Goal: Task Accomplishment & Management: Use online tool/utility

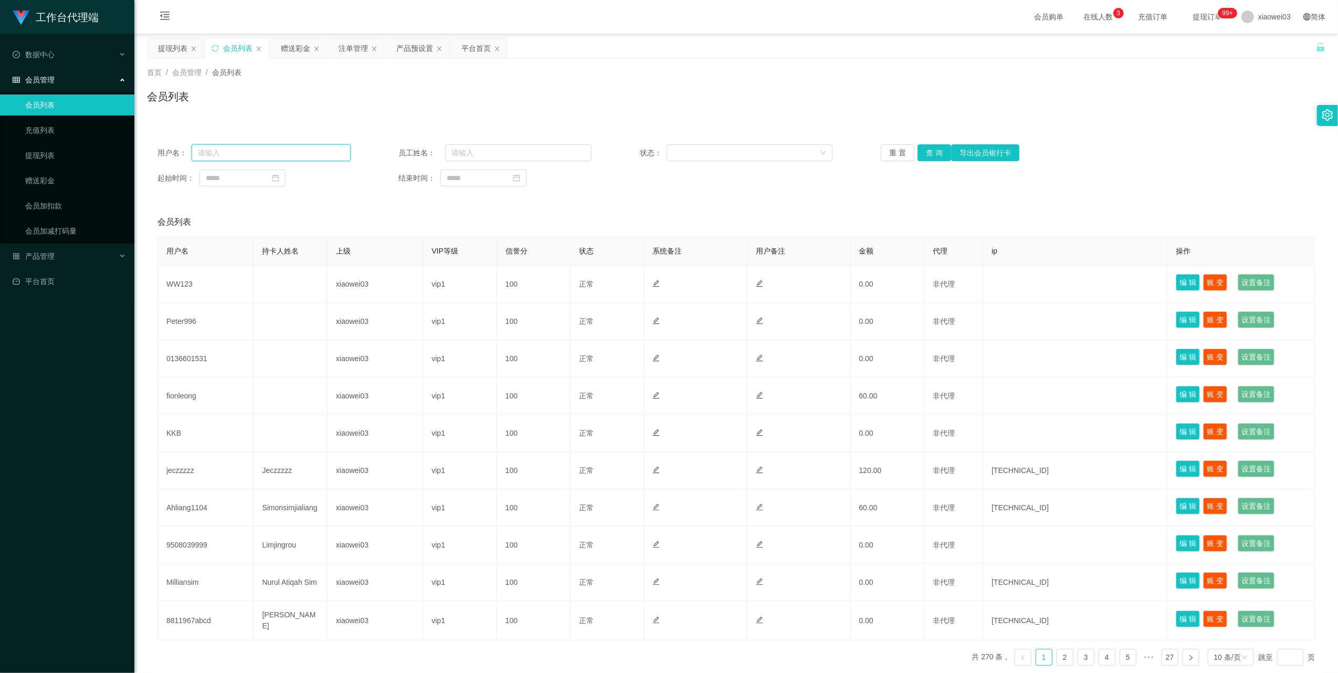
click at [303, 150] on input "text" at bounding box center [271, 152] width 159 height 17
paste input "Chiew"
click at [930, 152] on button "查 询" at bounding box center [934, 152] width 34 height 17
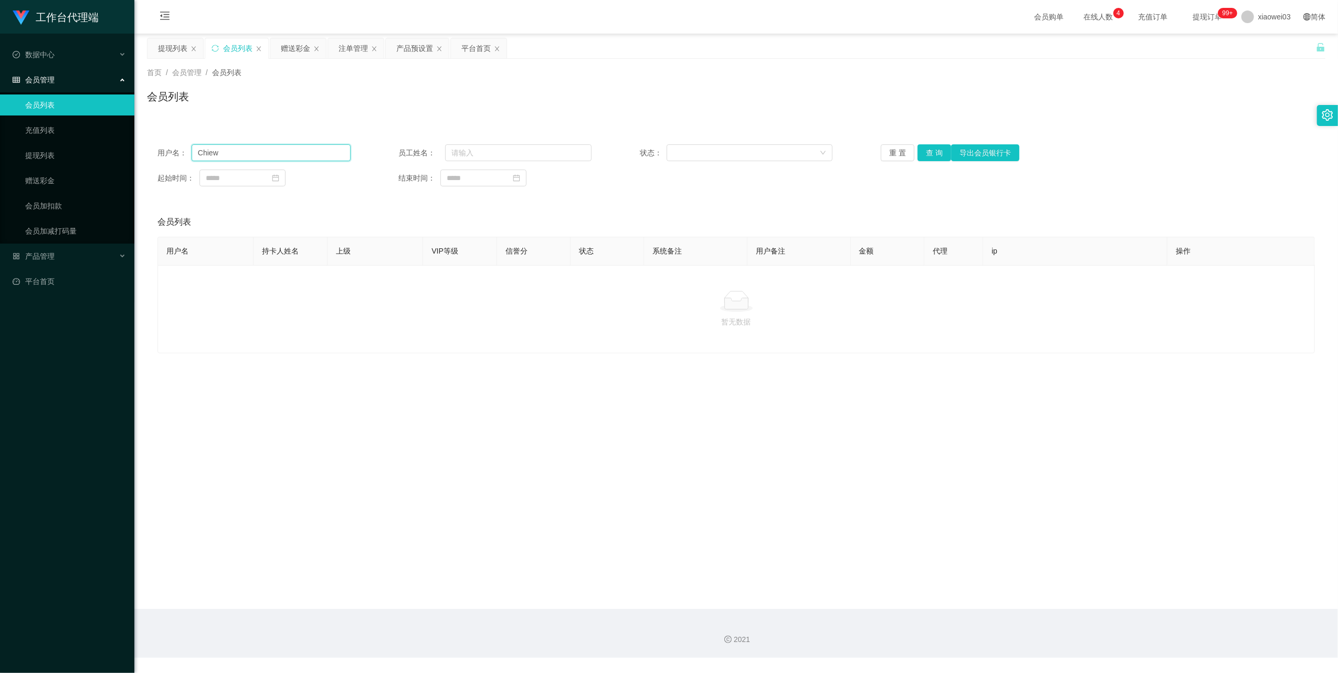
click at [308, 158] on input "Chiew" at bounding box center [271, 152] width 159 height 17
drag, startPoint x: 308, startPoint y: 158, endPoint x: 582, endPoint y: 202, distance: 278.4
click at [309, 162] on div "用户名： Chiew 员工姓名： 状态： 重 置 查 询 导出会员银行卡 起始时间： 结束时间：" at bounding box center [736, 165] width 1178 height 63
paste input "Peter996"
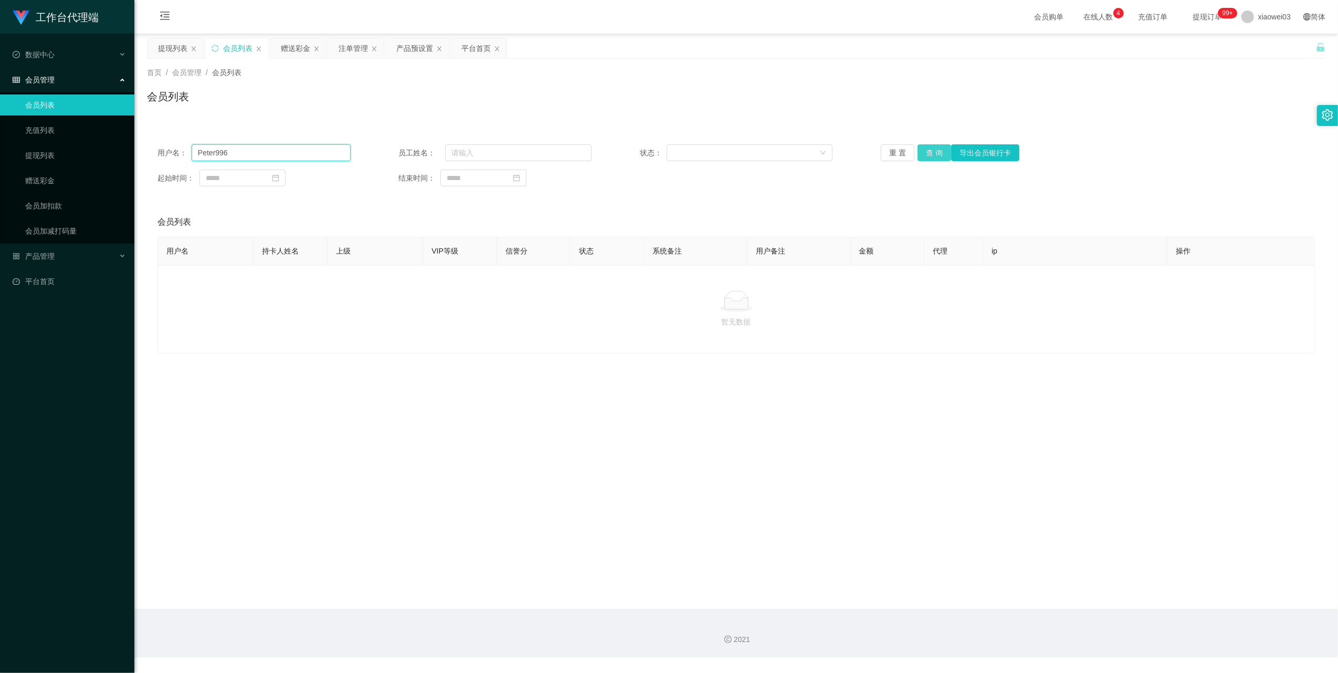
type input "Peter996"
click at [937, 147] on button "查 询" at bounding box center [934, 152] width 34 height 17
click at [273, 154] on input "Peter996" at bounding box center [271, 152] width 159 height 17
click at [934, 152] on button "查 询" at bounding box center [934, 152] width 34 height 17
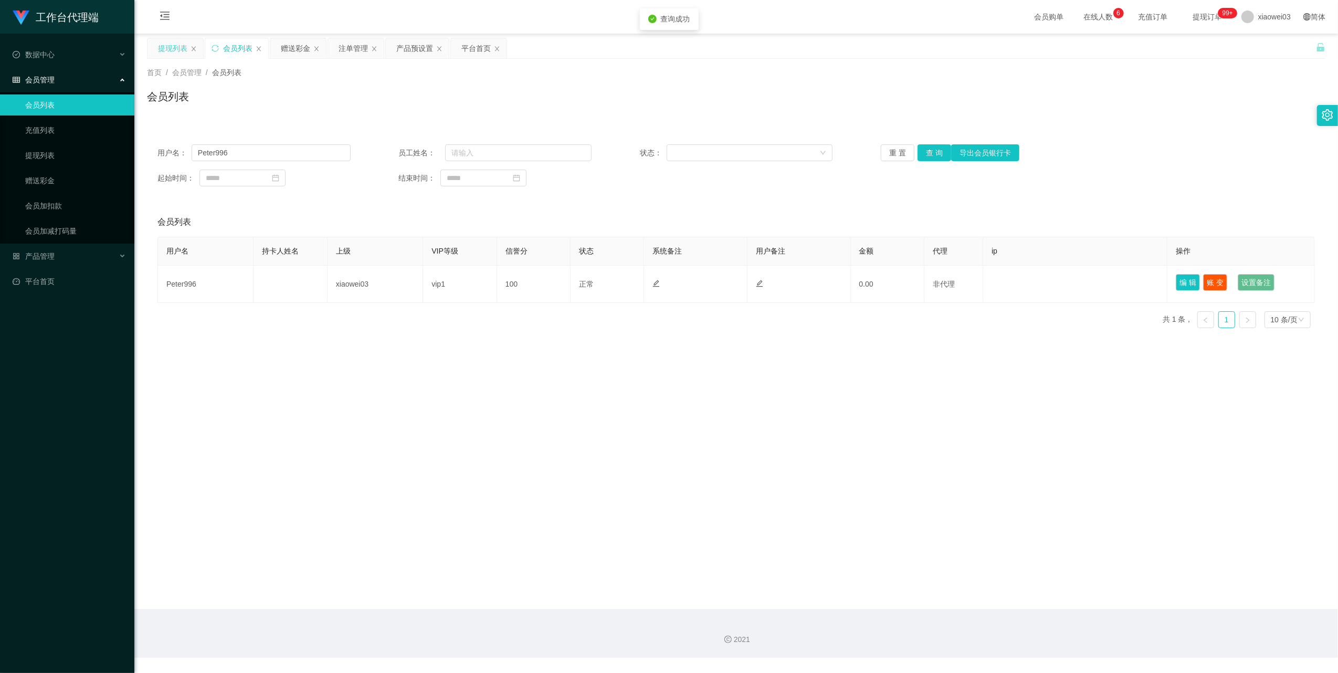
click at [171, 43] on div "提现列表" at bounding box center [172, 48] width 29 height 20
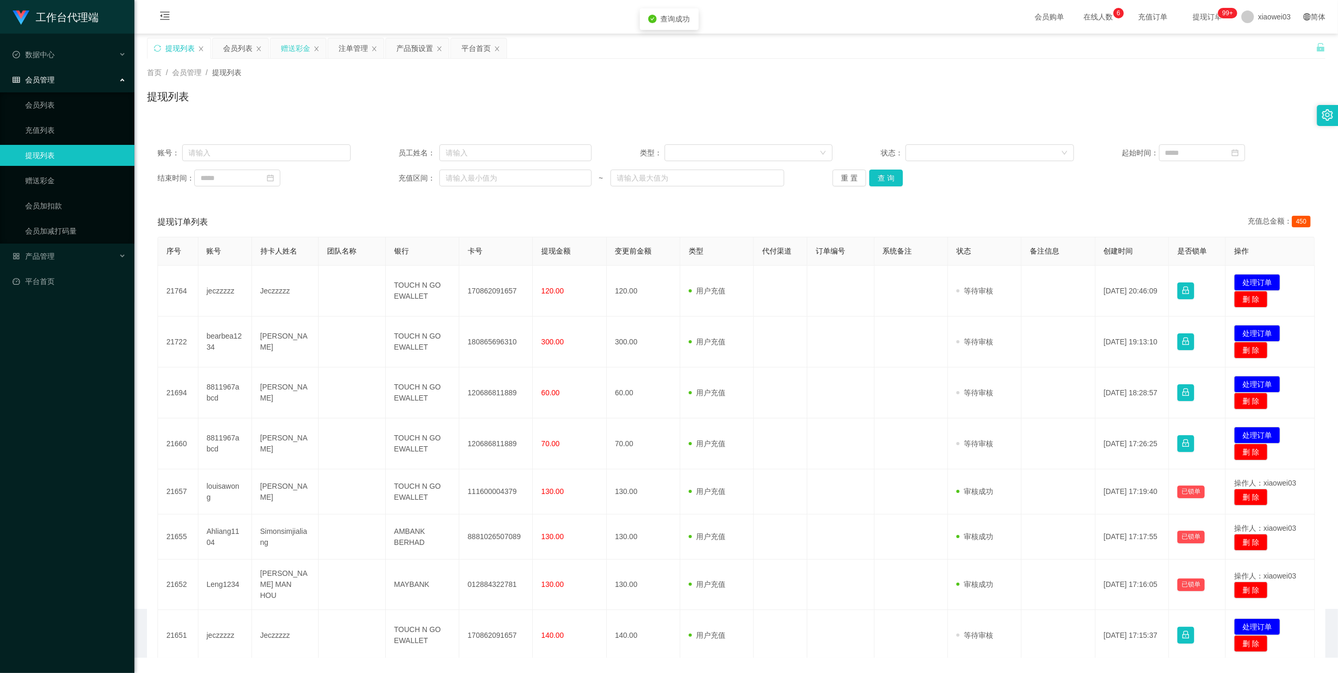
click at [291, 43] on div "赠送彩金" at bounding box center [295, 48] width 29 height 20
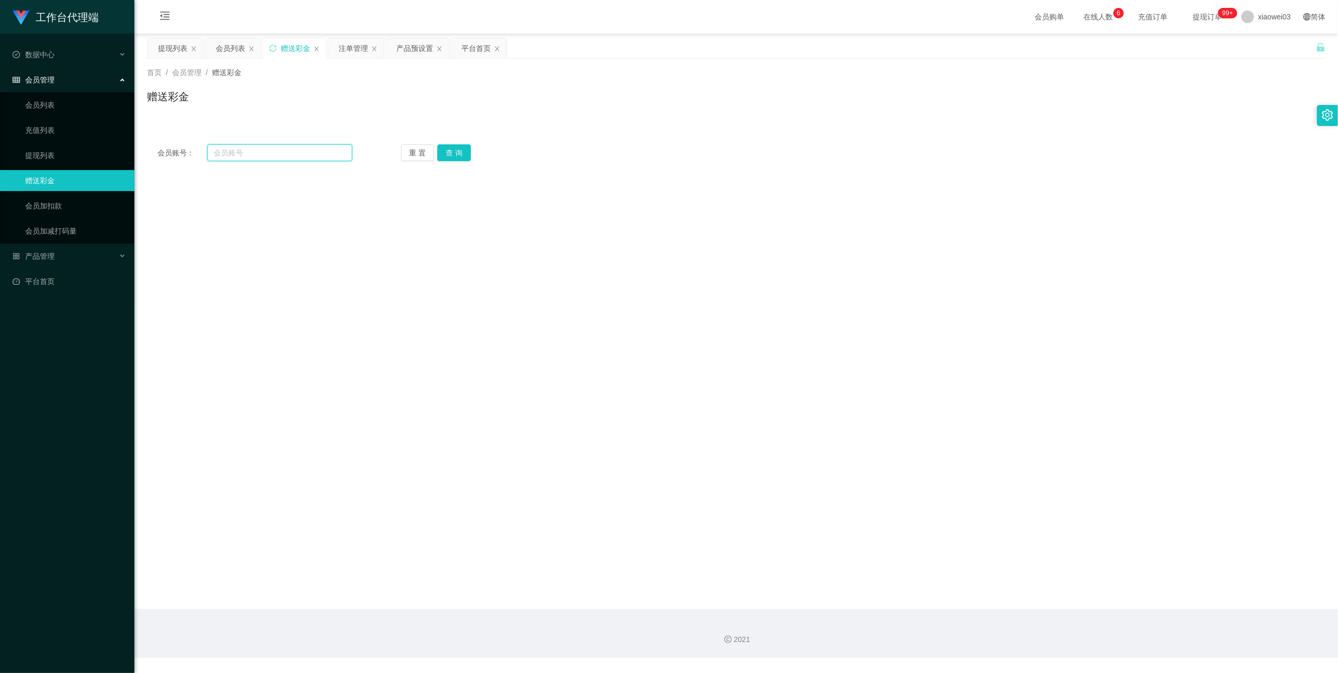
click at [263, 158] on input "text" at bounding box center [279, 152] width 145 height 17
paste input "Peter996"
type input "Peter996"
click at [458, 147] on button "查 询" at bounding box center [454, 152] width 34 height 17
click at [395, 316] on input "text" at bounding box center [427, 316] width 168 height 17
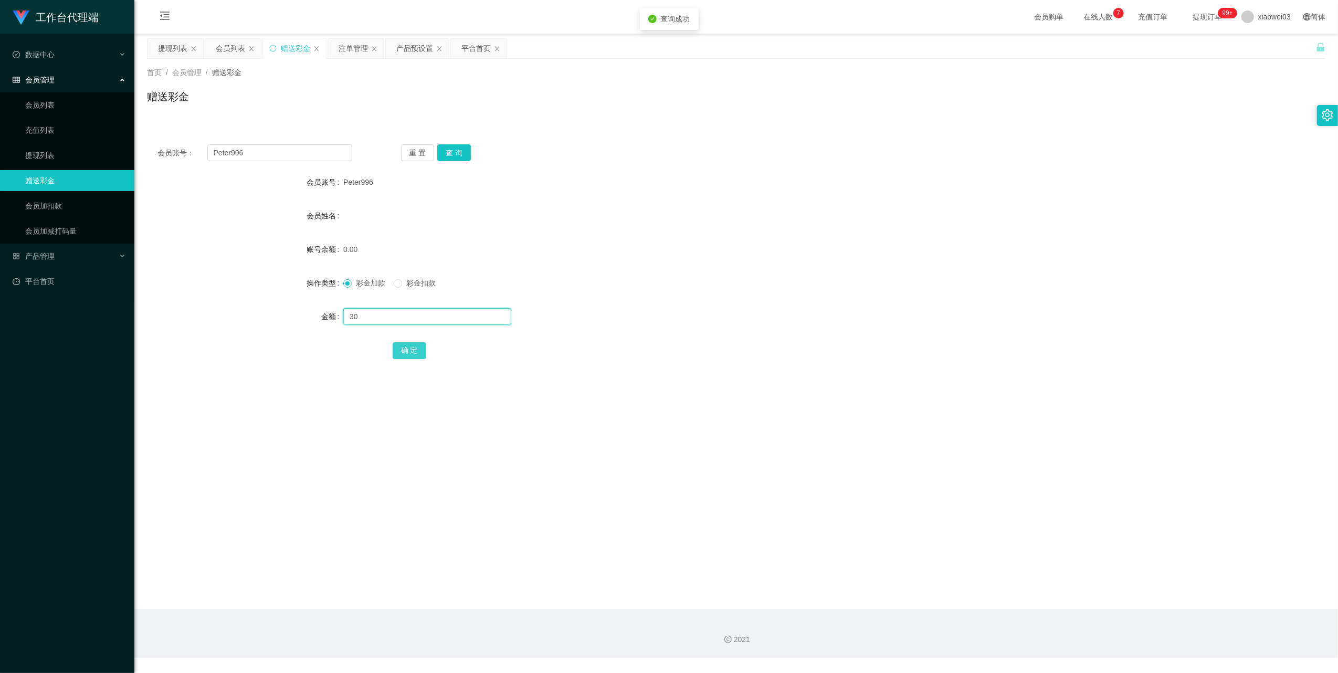
type input "30"
click at [415, 347] on button "确 定" at bounding box center [410, 350] width 34 height 17
click at [294, 160] on input "Peter996" at bounding box center [279, 152] width 145 height 17
paste input "jeczzzzz"
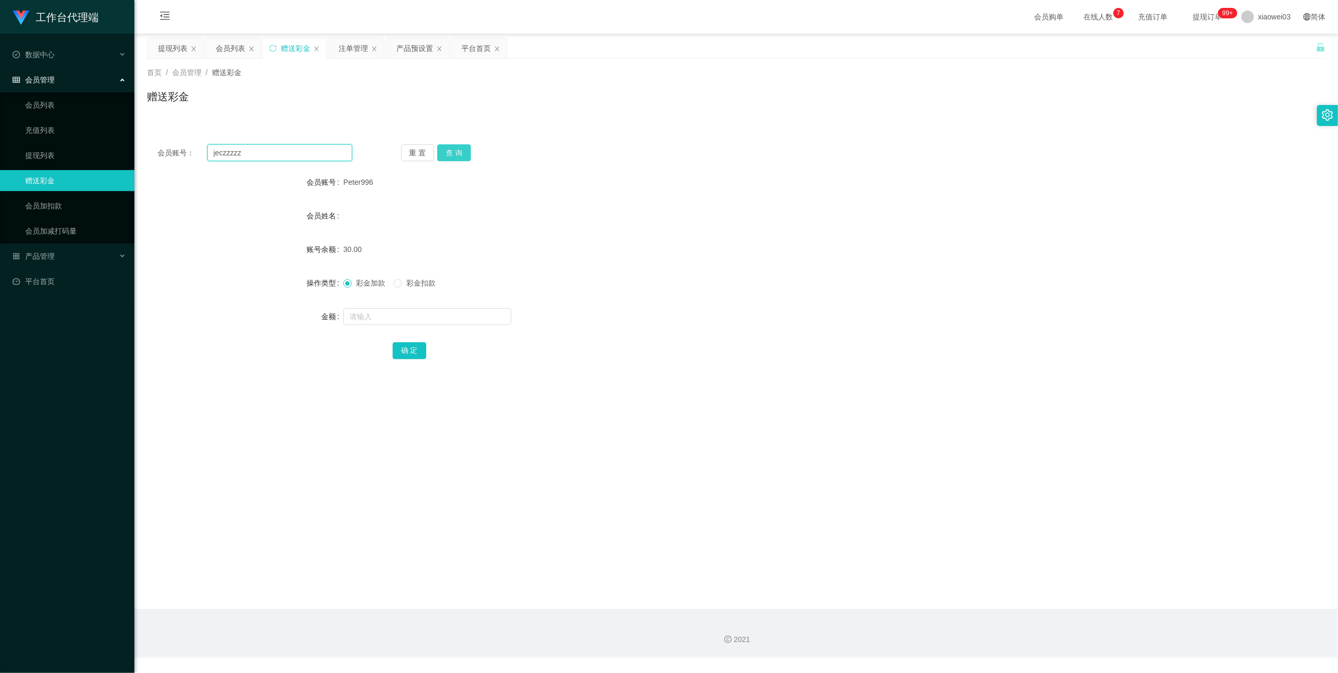
type input "jeczzzzz"
click at [441, 154] on button "查 询" at bounding box center [454, 152] width 34 height 17
click at [403, 320] on input "text" at bounding box center [427, 316] width 168 height 17
type input "500"
click at [408, 351] on button "确 定" at bounding box center [410, 350] width 34 height 17
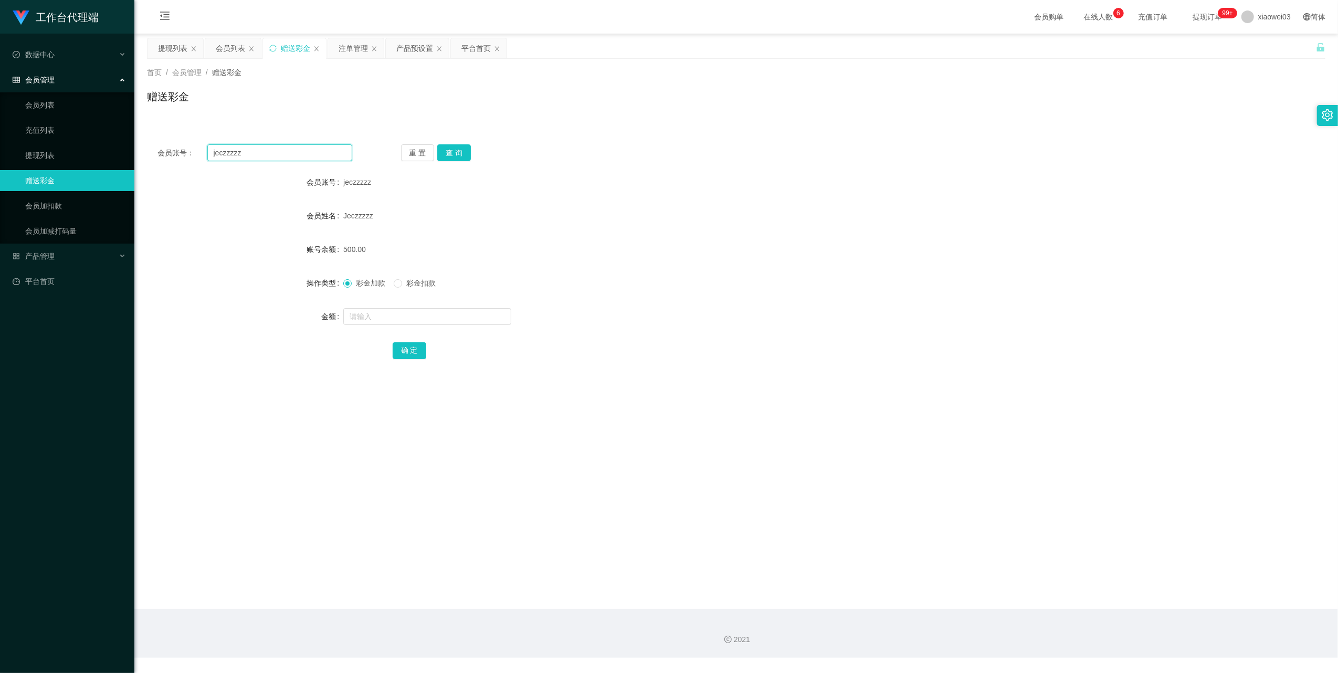
click at [260, 148] on input "jeczzzzz" at bounding box center [279, 152] width 145 height 17
drag, startPoint x: 260, startPoint y: 148, endPoint x: 306, endPoint y: 175, distance: 53.6
click at [260, 149] on input "jeczzzzz" at bounding box center [279, 152] width 145 height 17
paste input "Ahliang1104"
type input "Ahliang1104"
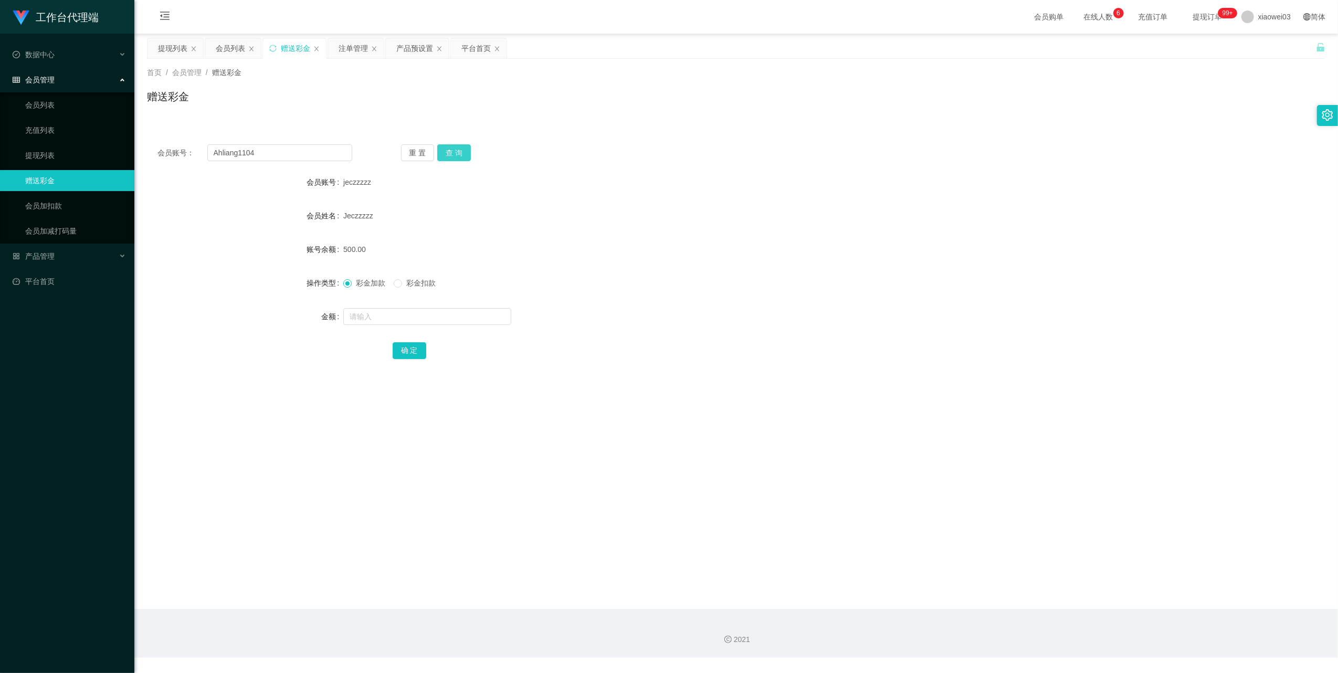
drag, startPoint x: 467, startPoint y: 150, endPoint x: 462, endPoint y: 164, distance: 15.6
click at [467, 150] on button "查 询" at bounding box center [454, 152] width 34 height 17
click at [361, 45] on div "注单管理" at bounding box center [352, 48] width 29 height 20
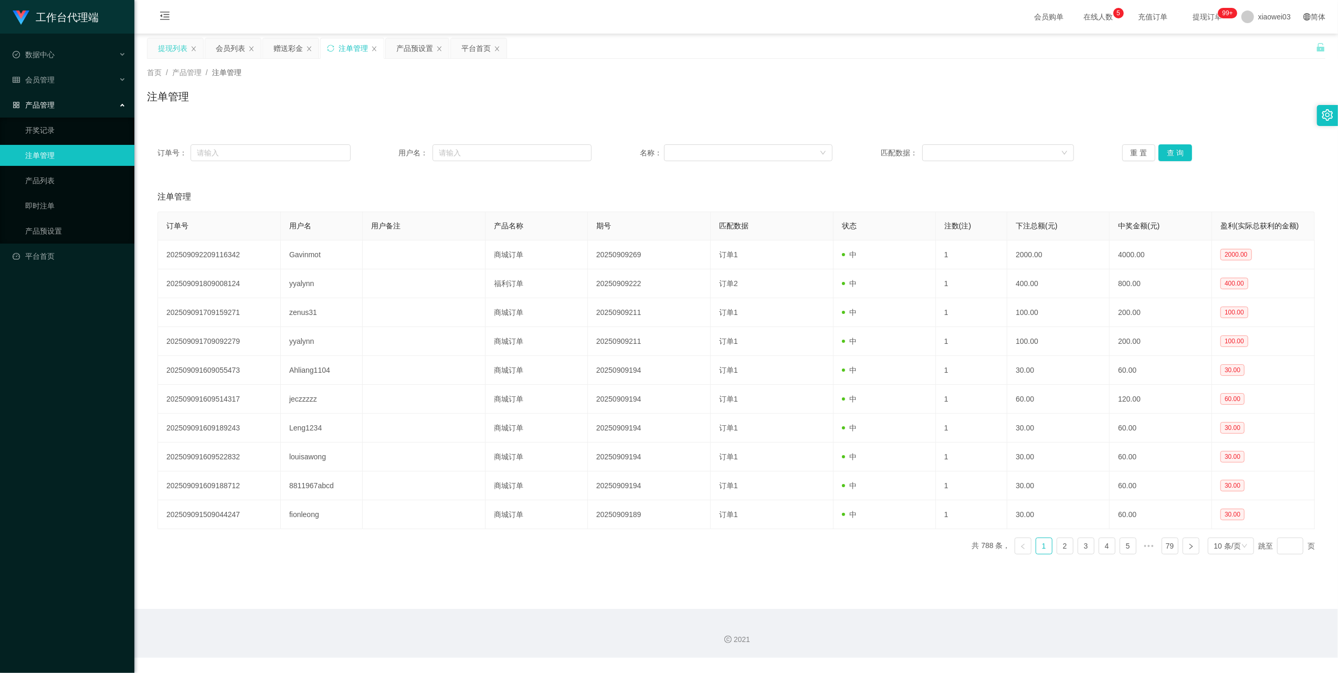
click at [168, 49] on div "提现列表" at bounding box center [172, 48] width 29 height 20
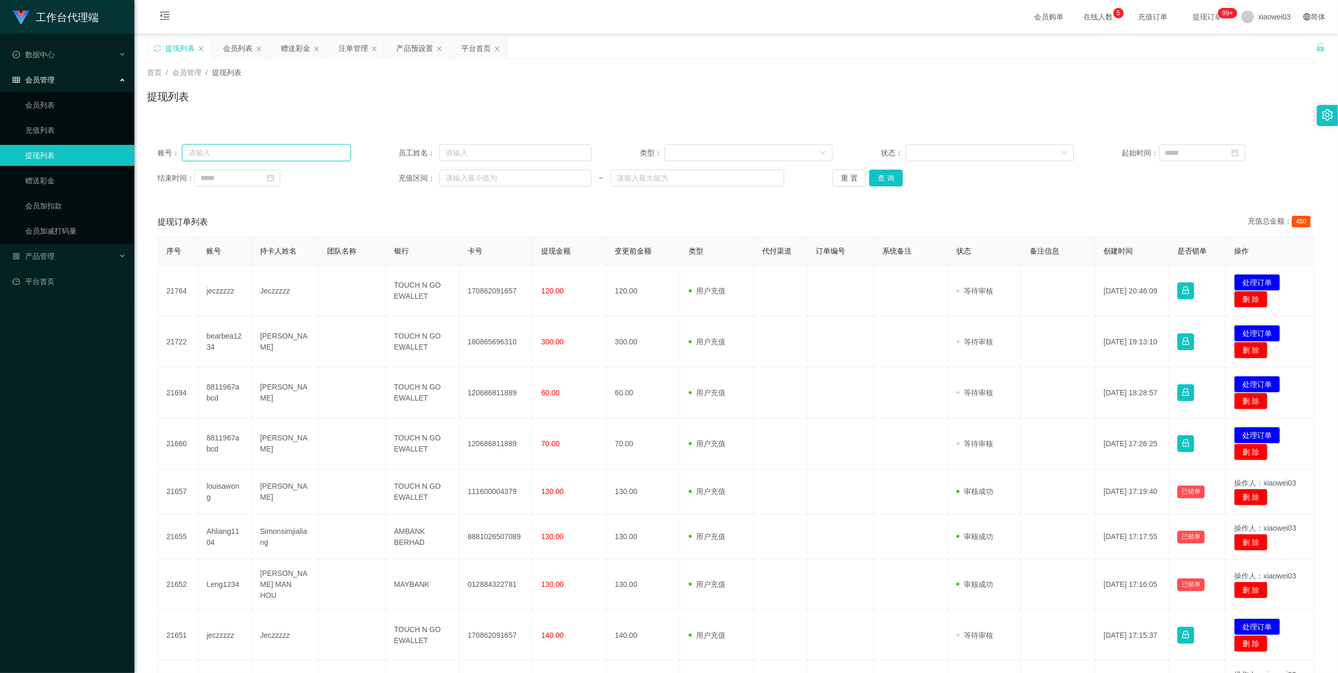
click at [335, 150] on input "text" at bounding box center [266, 152] width 168 height 17
paste input "Ahliang1104"
type input "Ahliang1104"
click at [897, 181] on button "查 询" at bounding box center [886, 177] width 34 height 17
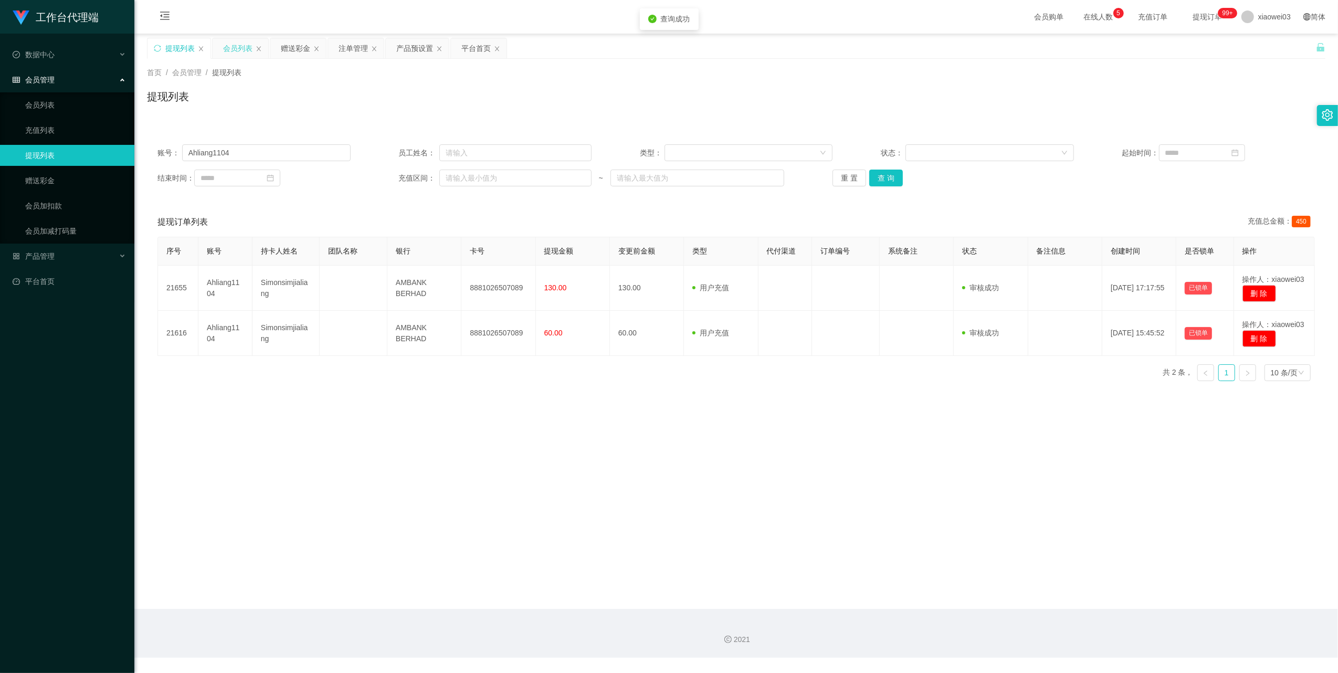
click at [242, 50] on div "会员列表" at bounding box center [237, 48] width 29 height 20
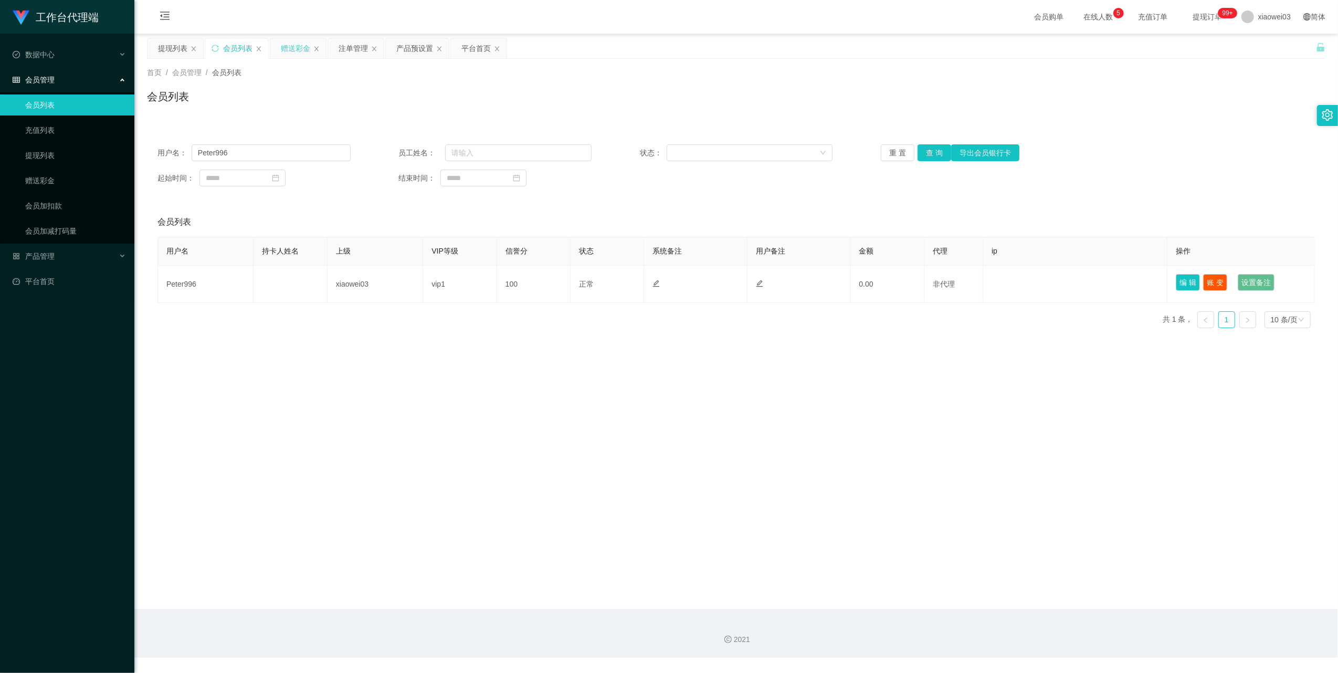
click at [286, 58] on div "赠送彩金" at bounding box center [298, 58] width 39 height 40
click at [286, 49] on div "赠送彩金" at bounding box center [295, 48] width 29 height 20
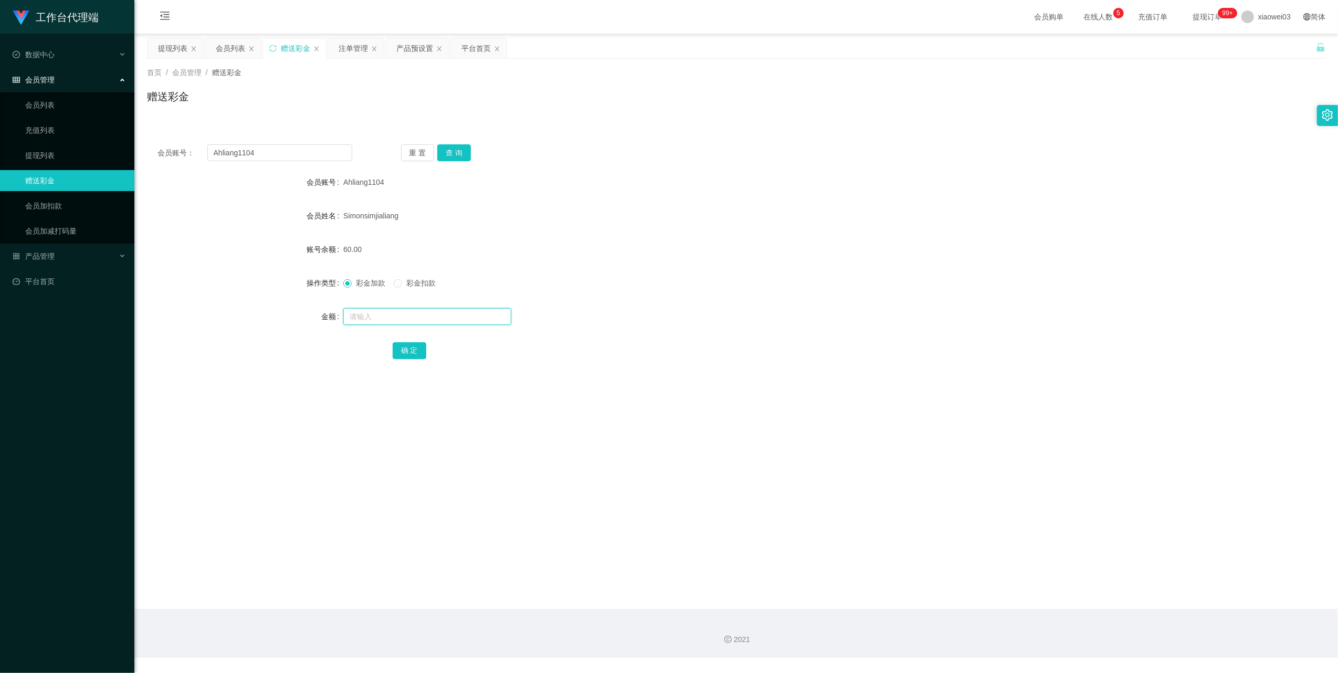
click at [393, 322] on input "text" at bounding box center [427, 316] width 168 height 17
click at [349, 315] on input "340" at bounding box center [427, 316] width 168 height 17
type input "440"
click at [410, 345] on button "确 定" at bounding box center [410, 350] width 34 height 17
